Goal: Task Accomplishment & Management: Manage account settings

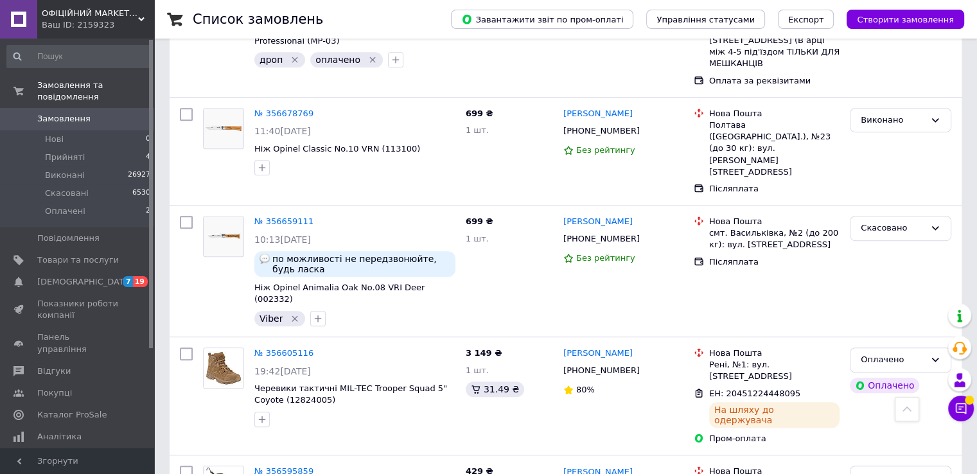
scroll to position [719, 0]
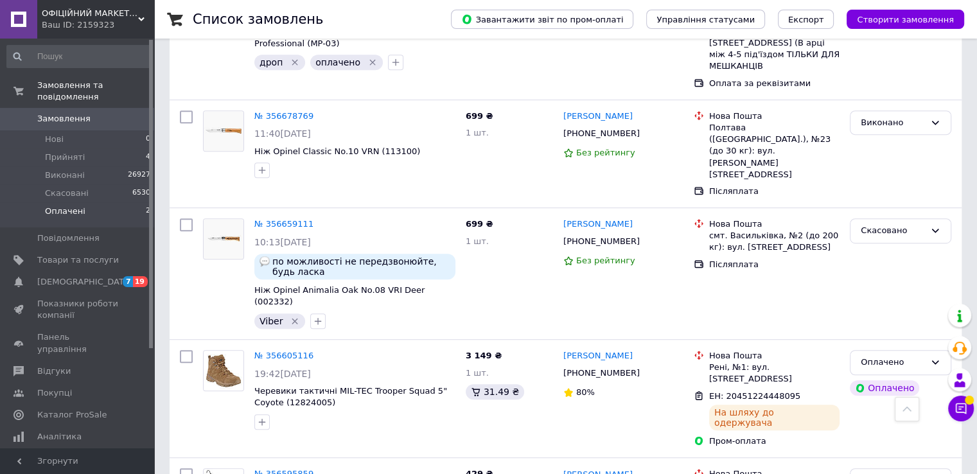
click at [75, 206] on span "Оплачені" at bounding box center [65, 212] width 40 height 12
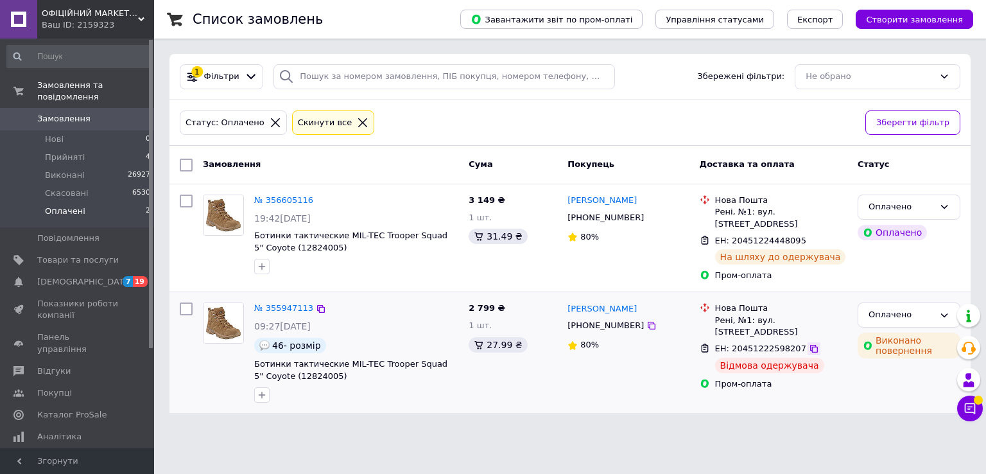
click at [809, 344] on icon at bounding box center [814, 349] width 10 height 10
click at [90, 301] on span "Показники роботи компанії" at bounding box center [78, 309] width 82 height 23
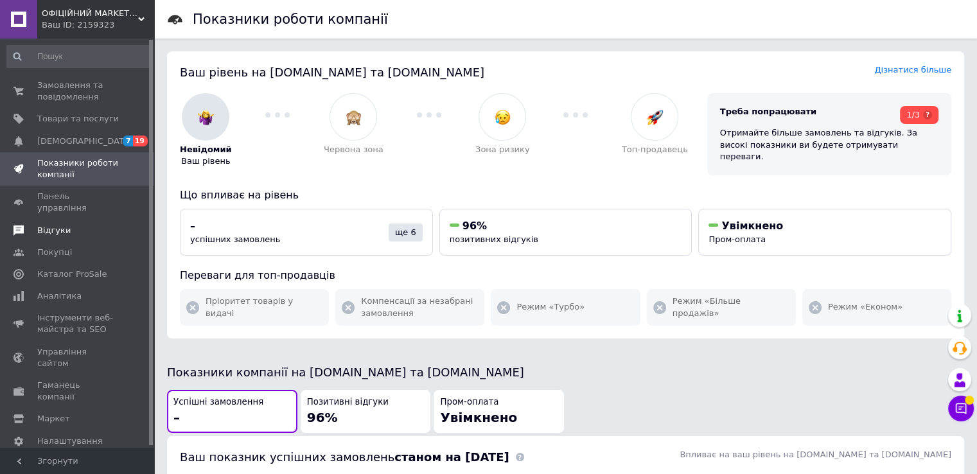
click at [64, 225] on span "Відгуки" at bounding box center [53, 231] width 33 height 12
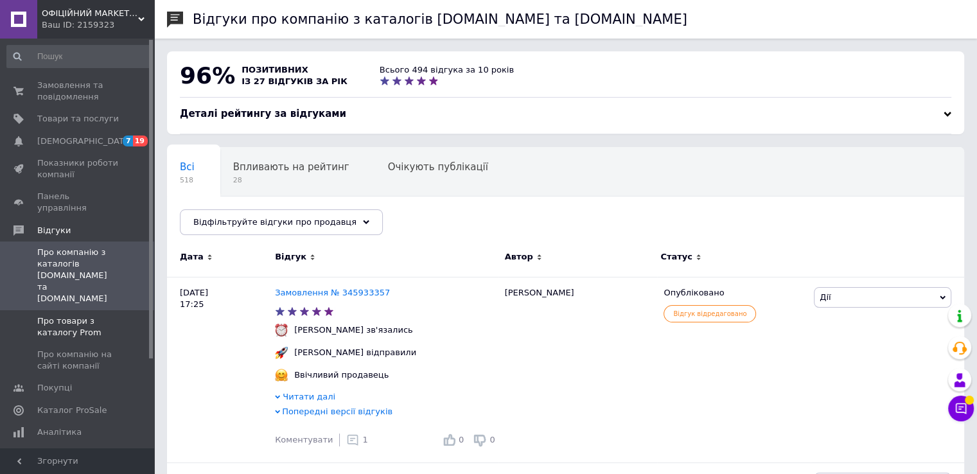
click at [76, 315] on span "Про товари з каталогу Prom" at bounding box center [78, 326] width 82 height 23
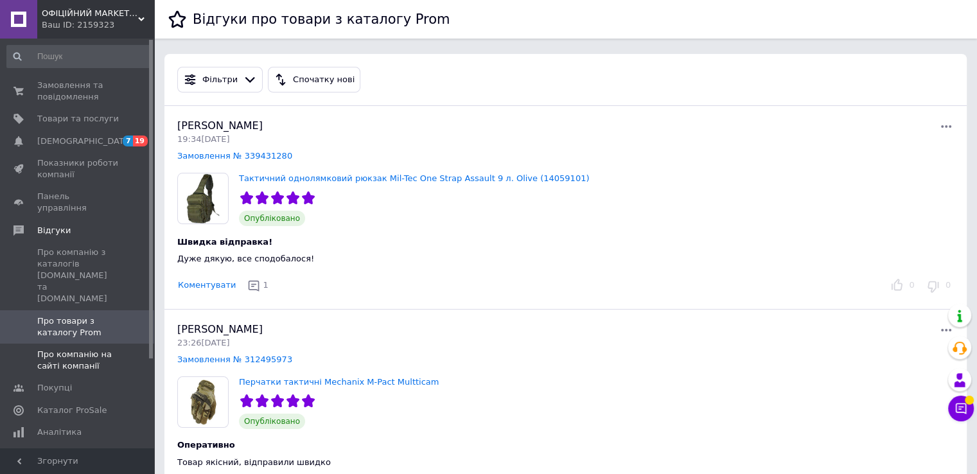
click at [74, 349] on span "Про компанію на сайті компанії" at bounding box center [78, 360] width 82 height 23
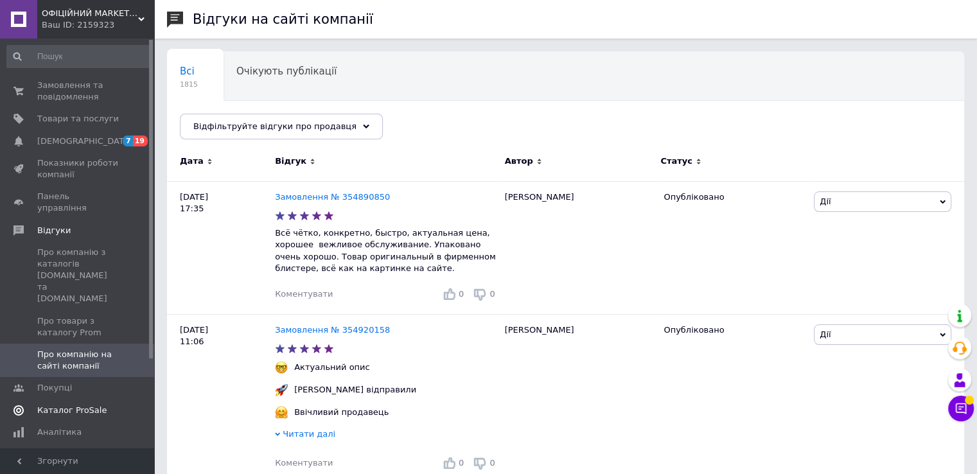
click at [86, 405] on span "Каталог ProSale" at bounding box center [71, 411] width 69 height 12
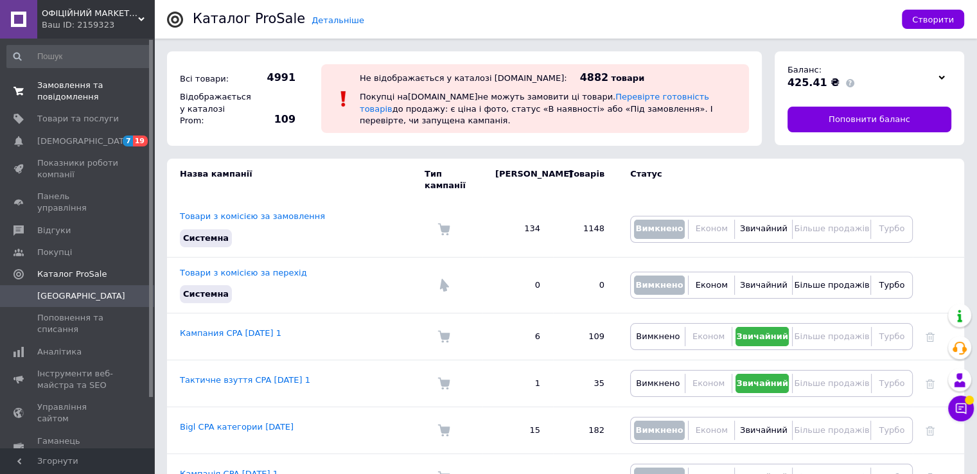
click at [81, 81] on span "Замовлення та повідомлення" at bounding box center [78, 91] width 82 height 23
